Goal: Communication & Community: Answer question/provide support

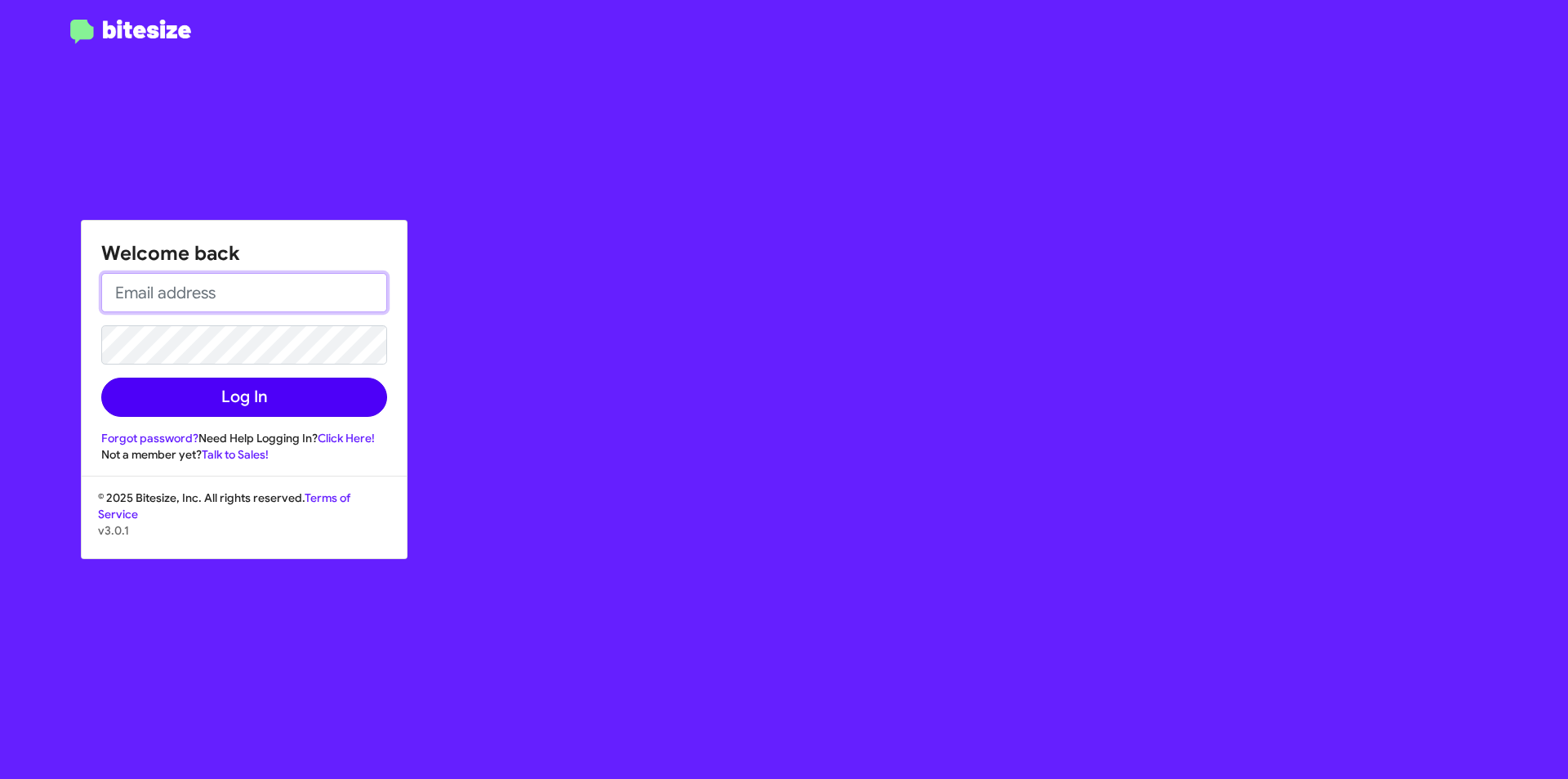
type input "[EMAIL_ADDRESS][DOMAIN_NAME]"
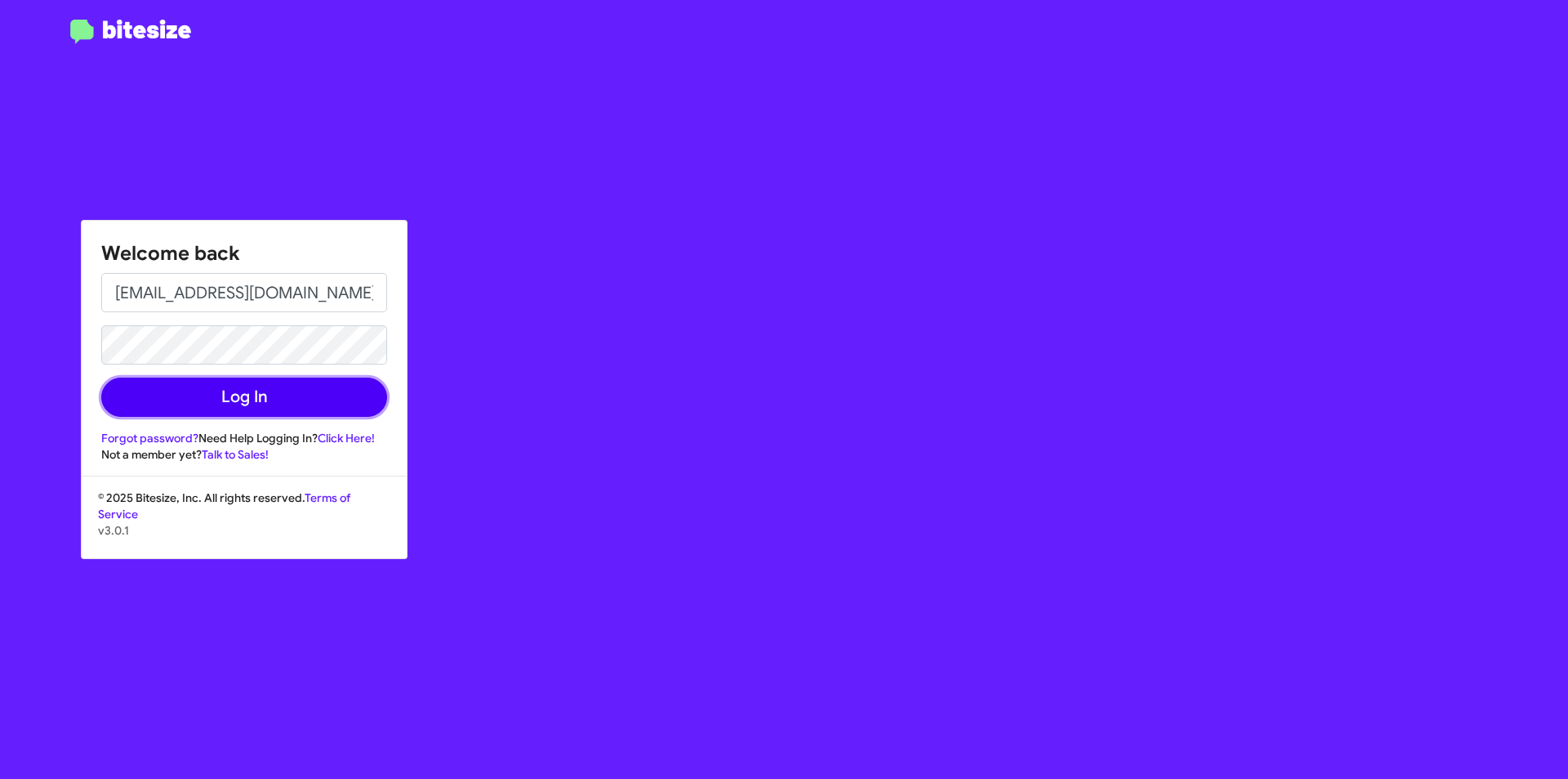
click at [286, 386] on button "Log In" at bounding box center [244, 396] width 286 height 39
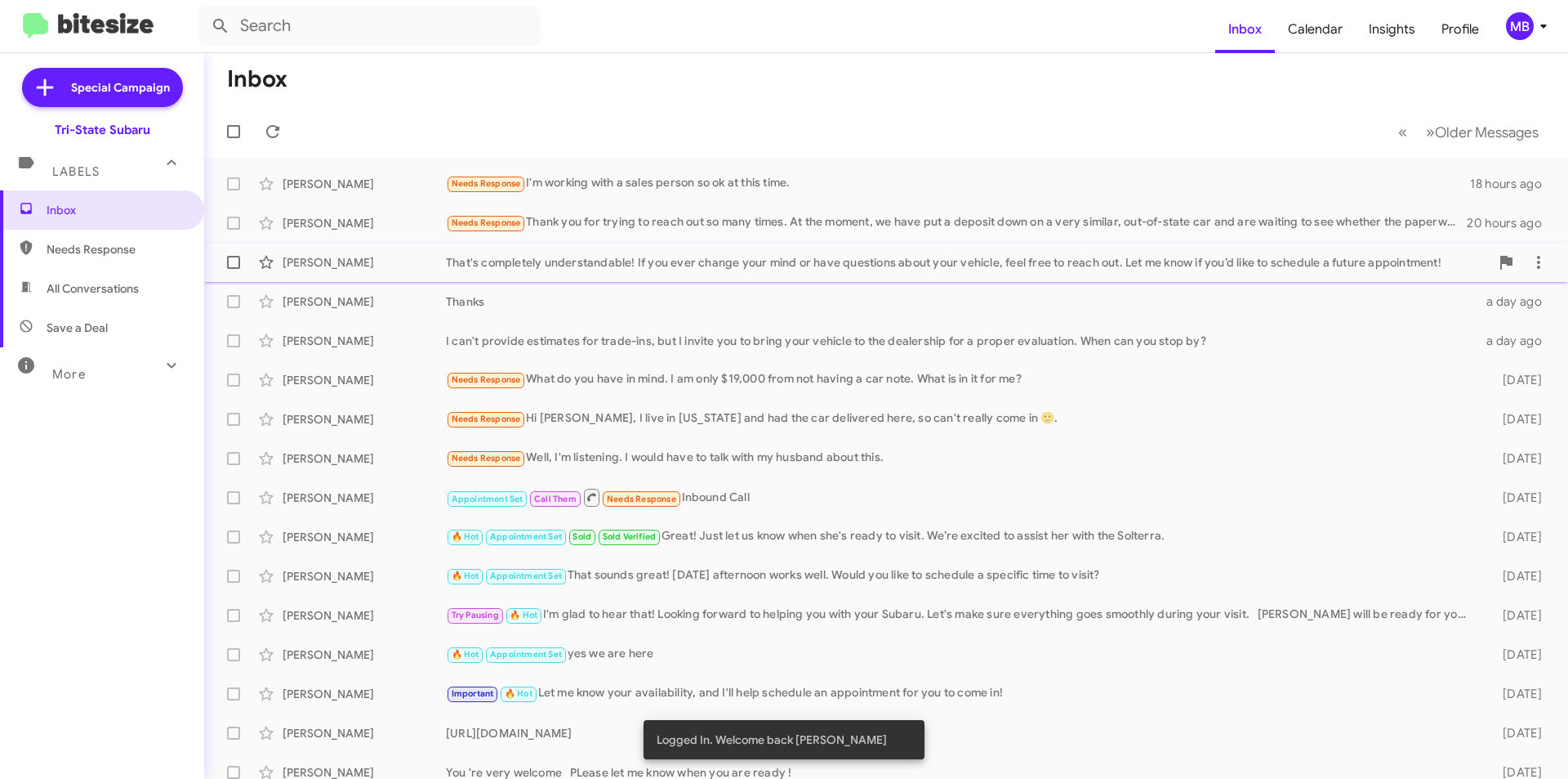
click at [359, 261] on div "[PERSON_NAME]" at bounding box center [364, 262] width 163 height 16
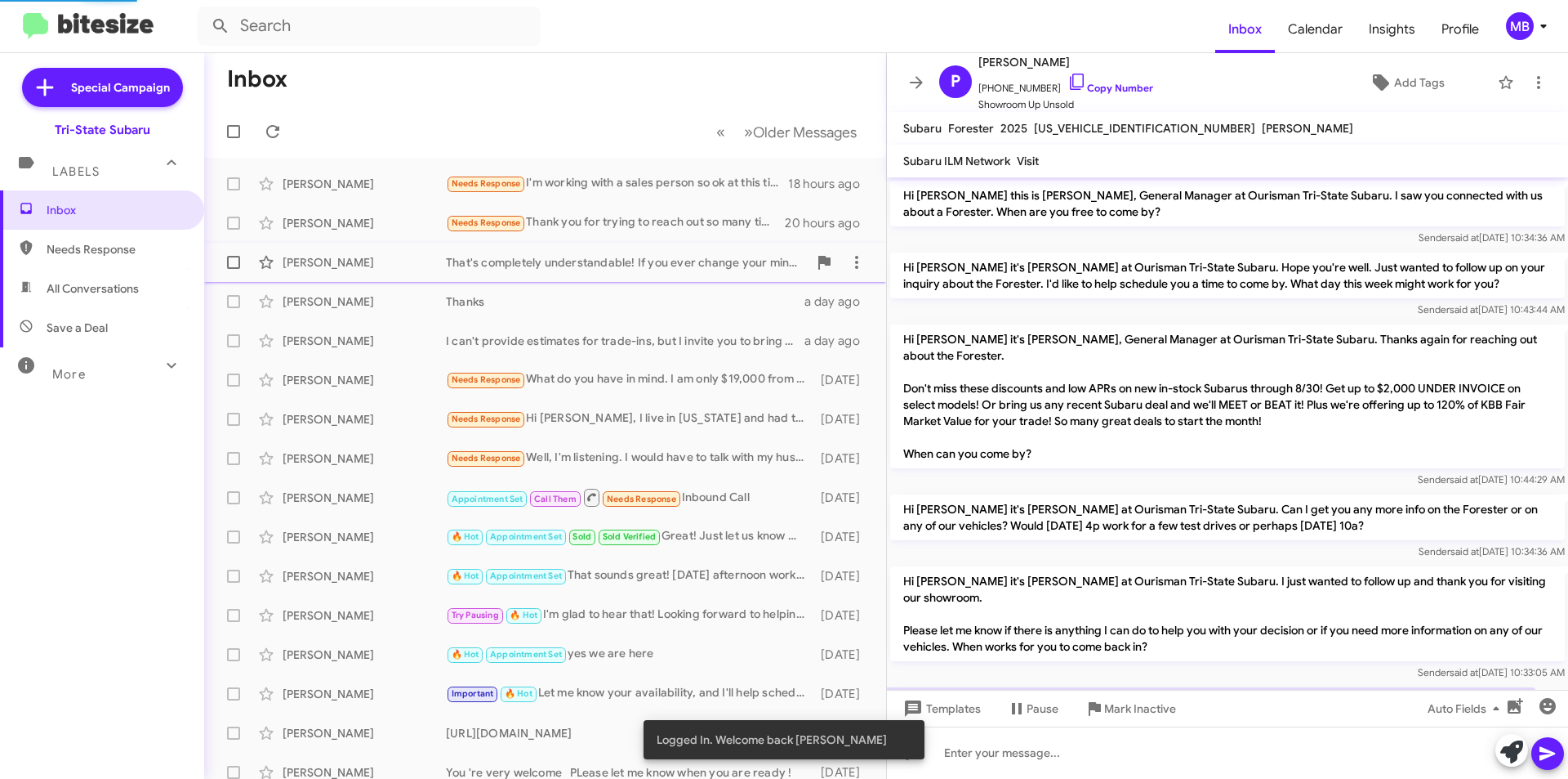
scroll to position [118, 0]
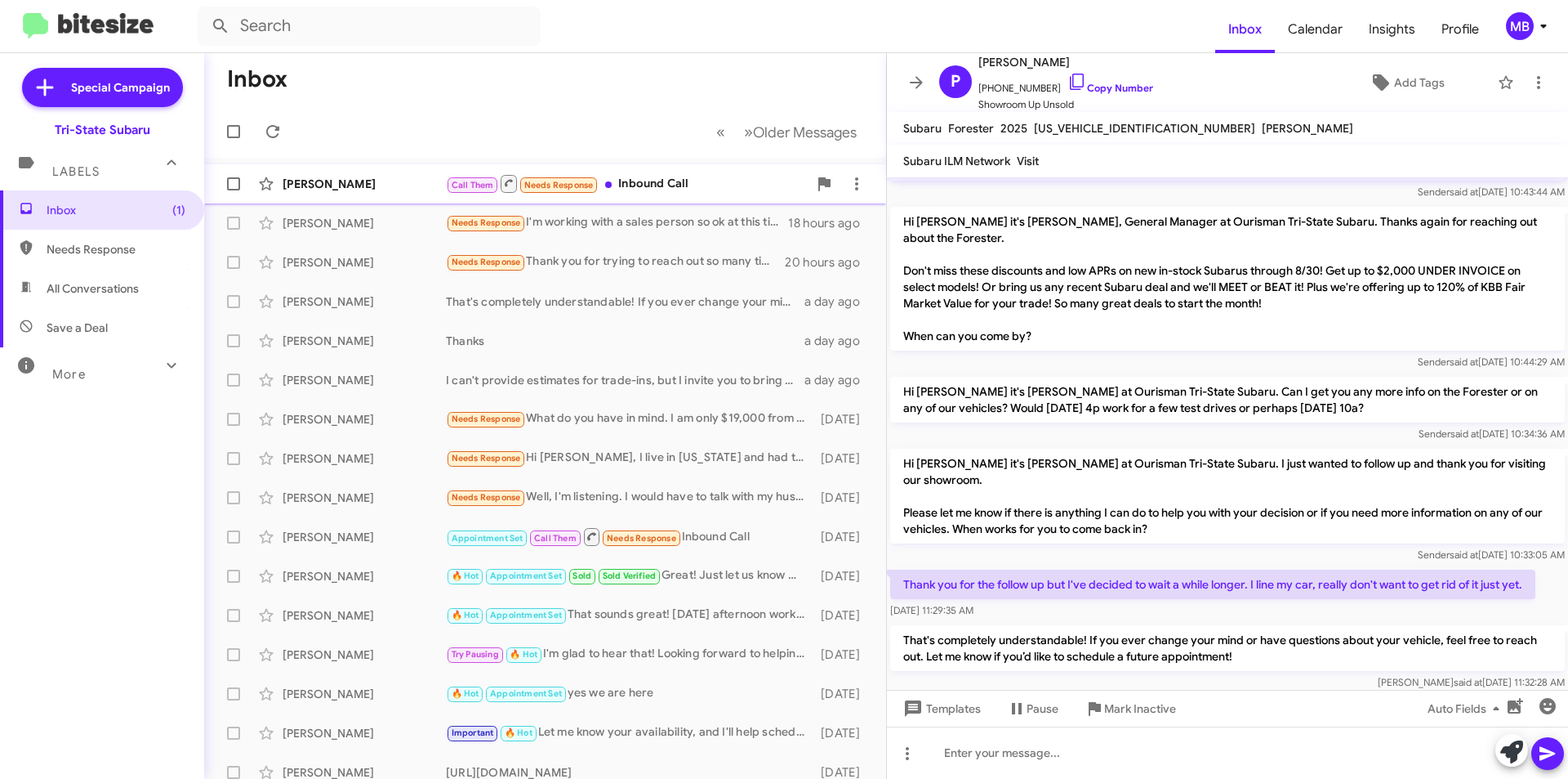
click at [395, 192] on div "[PERSON_NAME] Call Them Needs Response Inbound Call 4 minutes ago" at bounding box center [545, 183] width 656 height 33
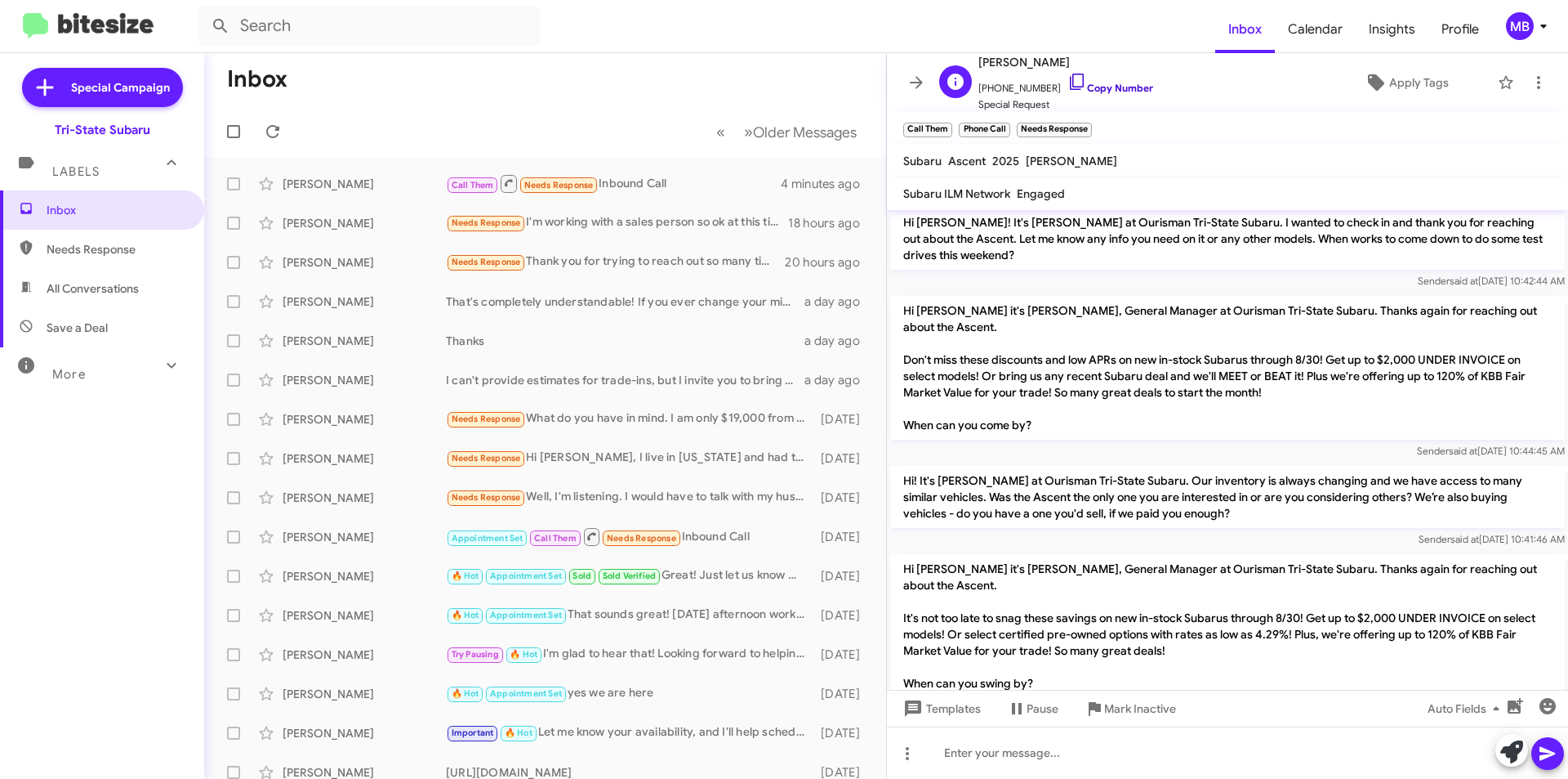
click at [1126, 92] on link "Copy Number" at bounding box center [1110, 88] width 86 height 12
